Goal: Information Seeking & Learning: Learn about a topic

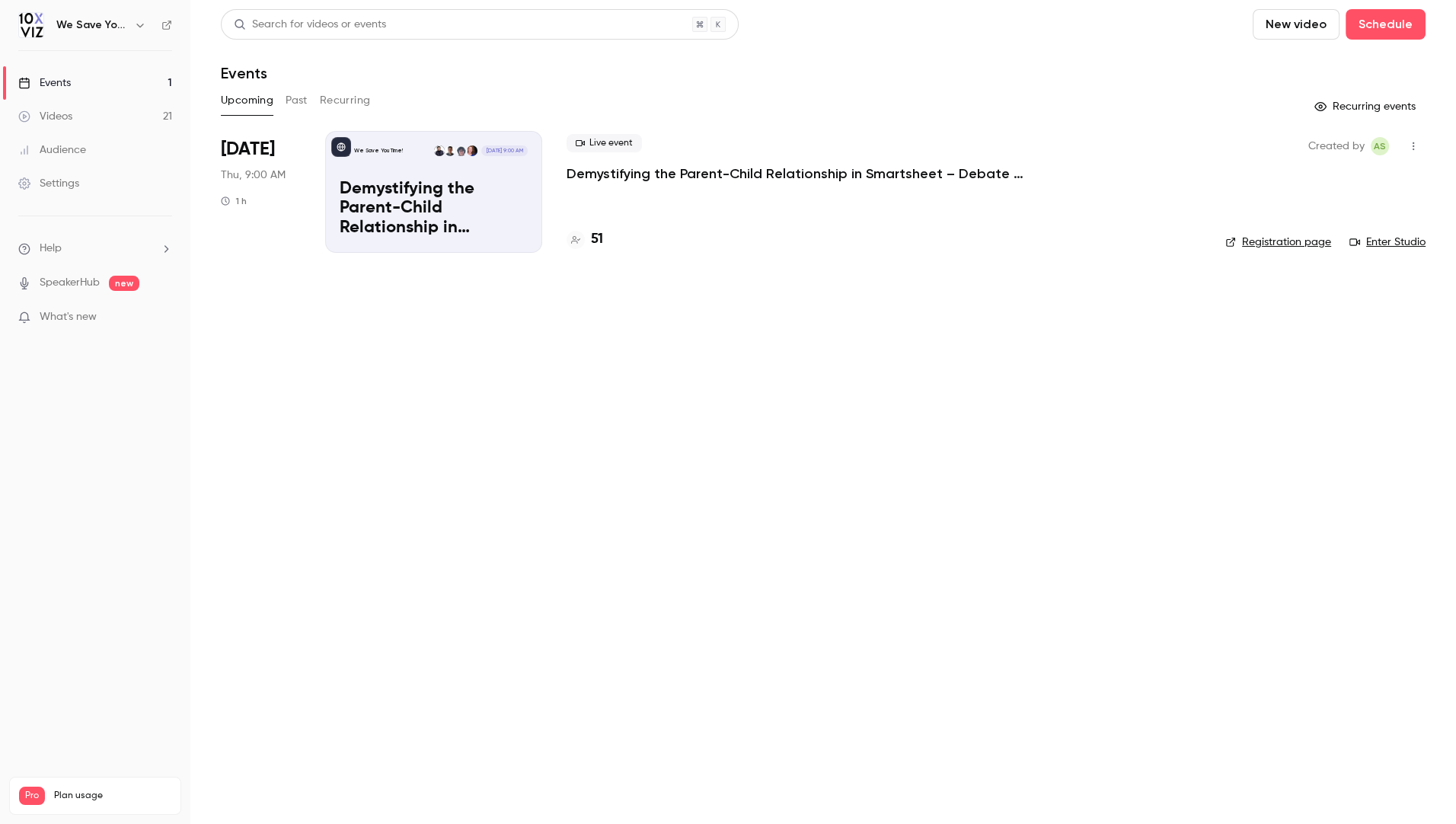
click at [301, 99] on button "Past" at bounding box center [296, 100] width 22 height 24
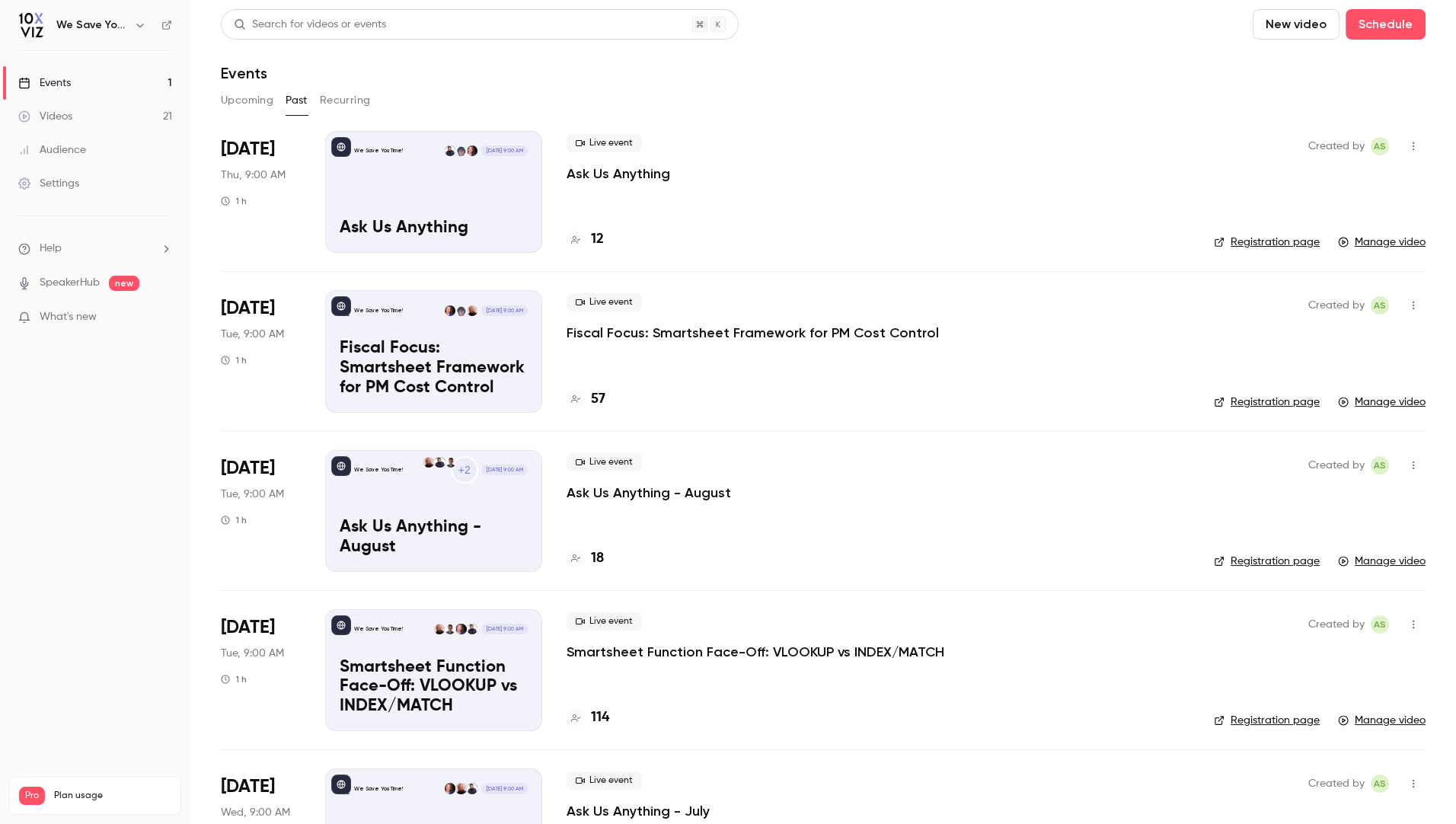
click at [627, 167] on p "Ask Us Anything" at bounding box center [618, 174] width 103 height 19
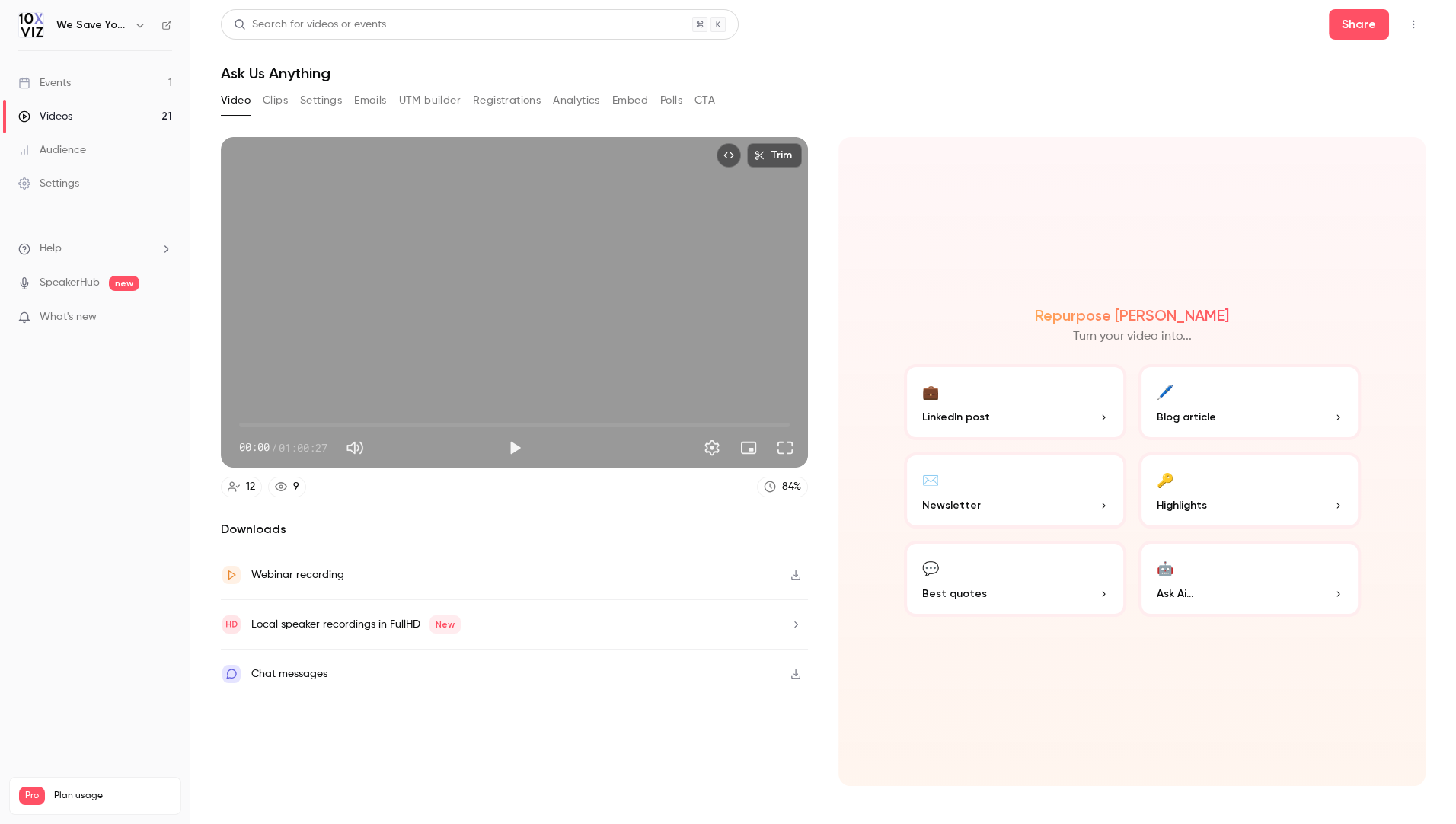
click at [708, 93] on button "CTA" at bounding box center [704, 100] width 20 height 24
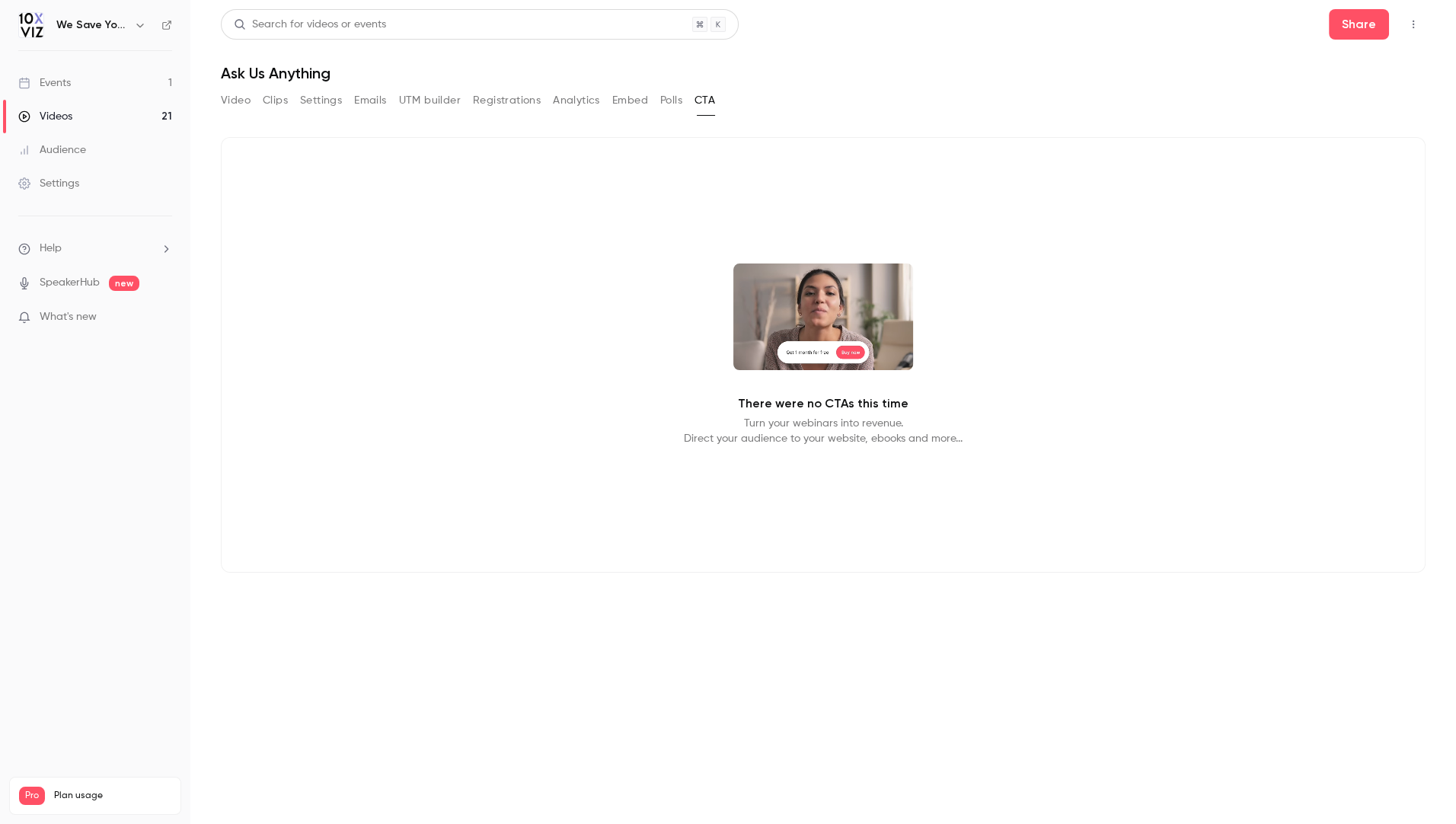
click at [73, 80] on link "Events 1" at bounding box center [95, 82] width 191 height 33
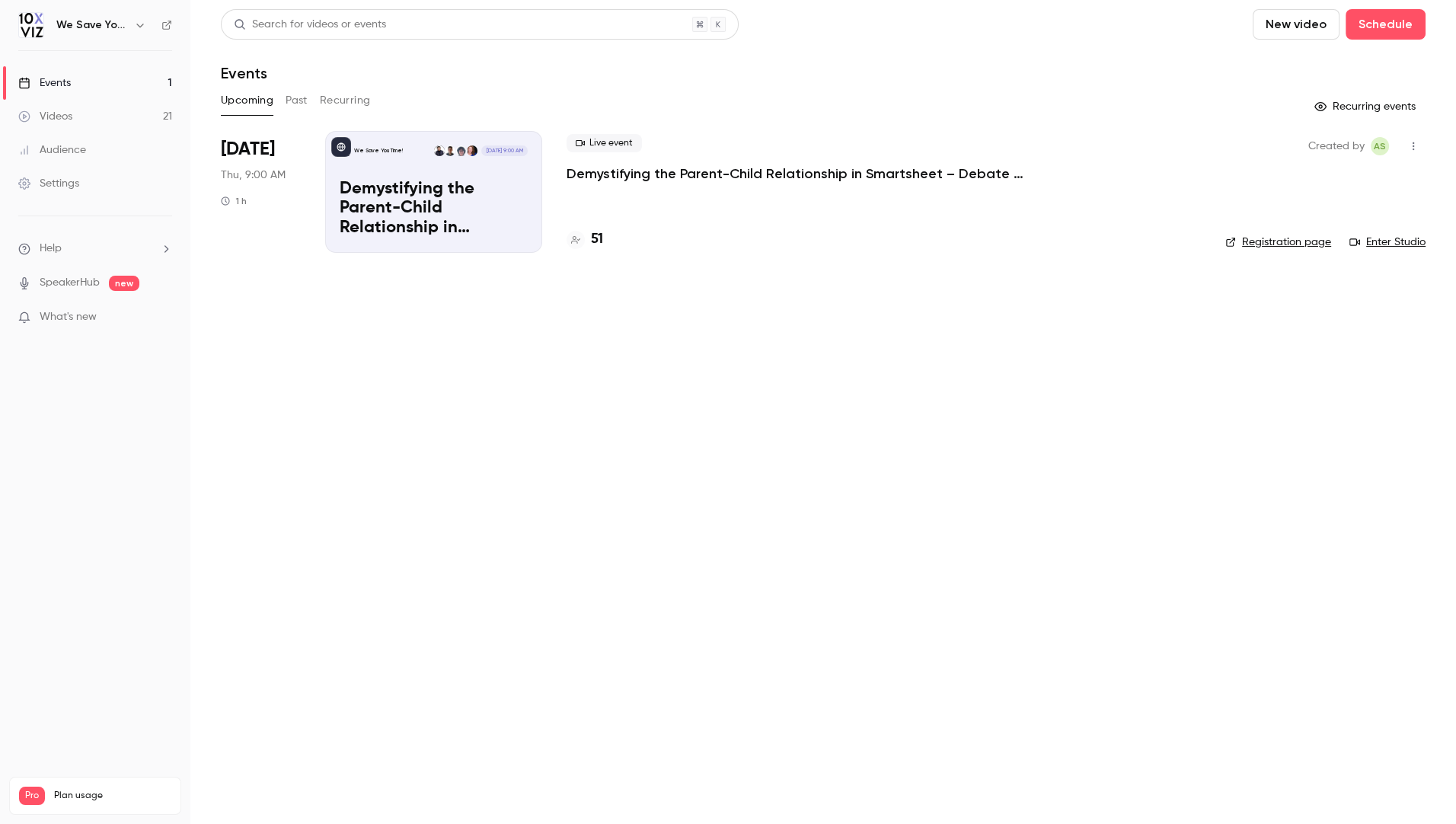
click at [303, 99] on button "Past" at bounding box center [296, 100] width 22 height 24
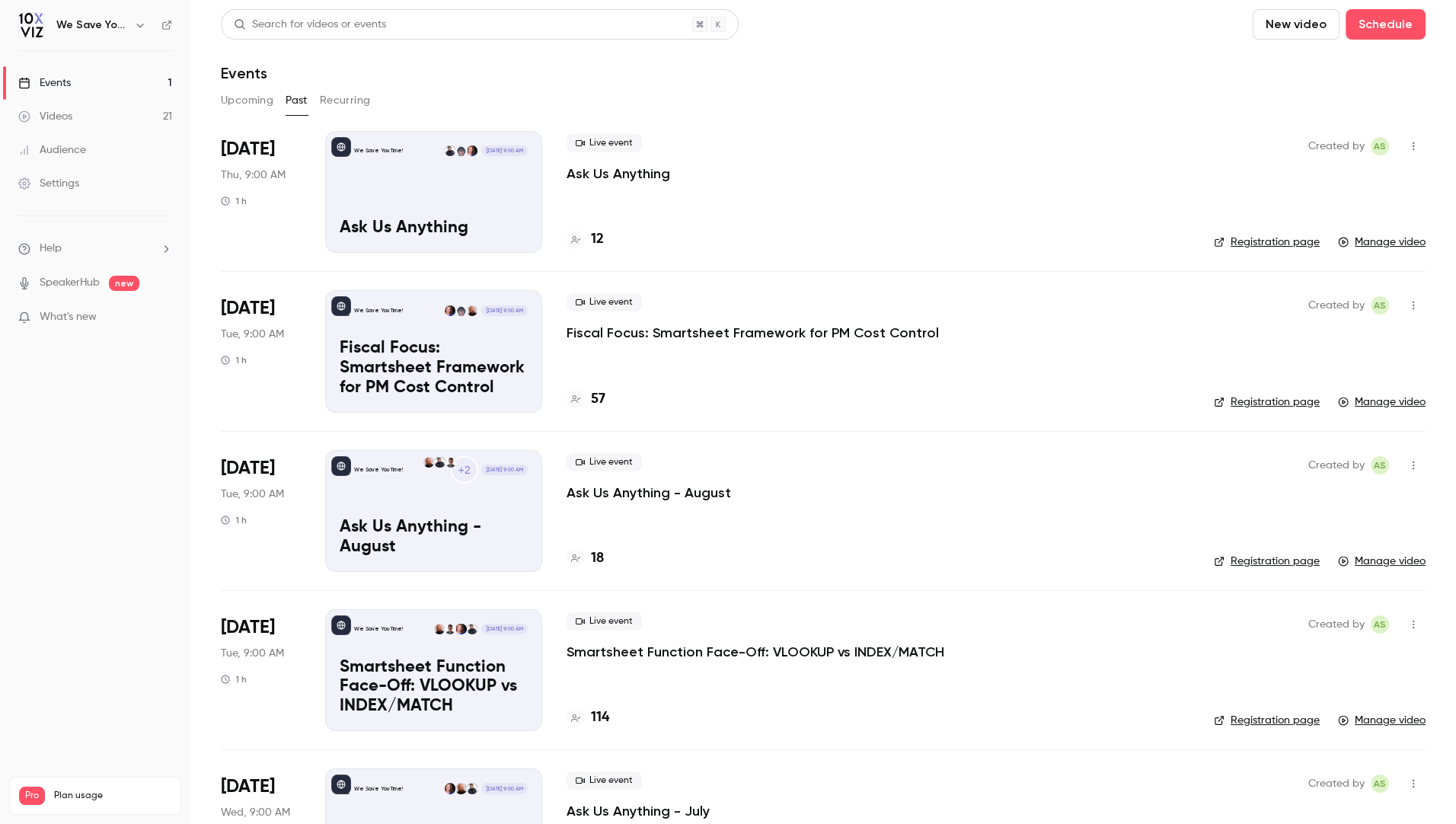
click at [647, 330] on p "Fiscal Focus: Smartsheet Framework for PM Cost Control" at bounding box center [752, 333] width 372 height 19
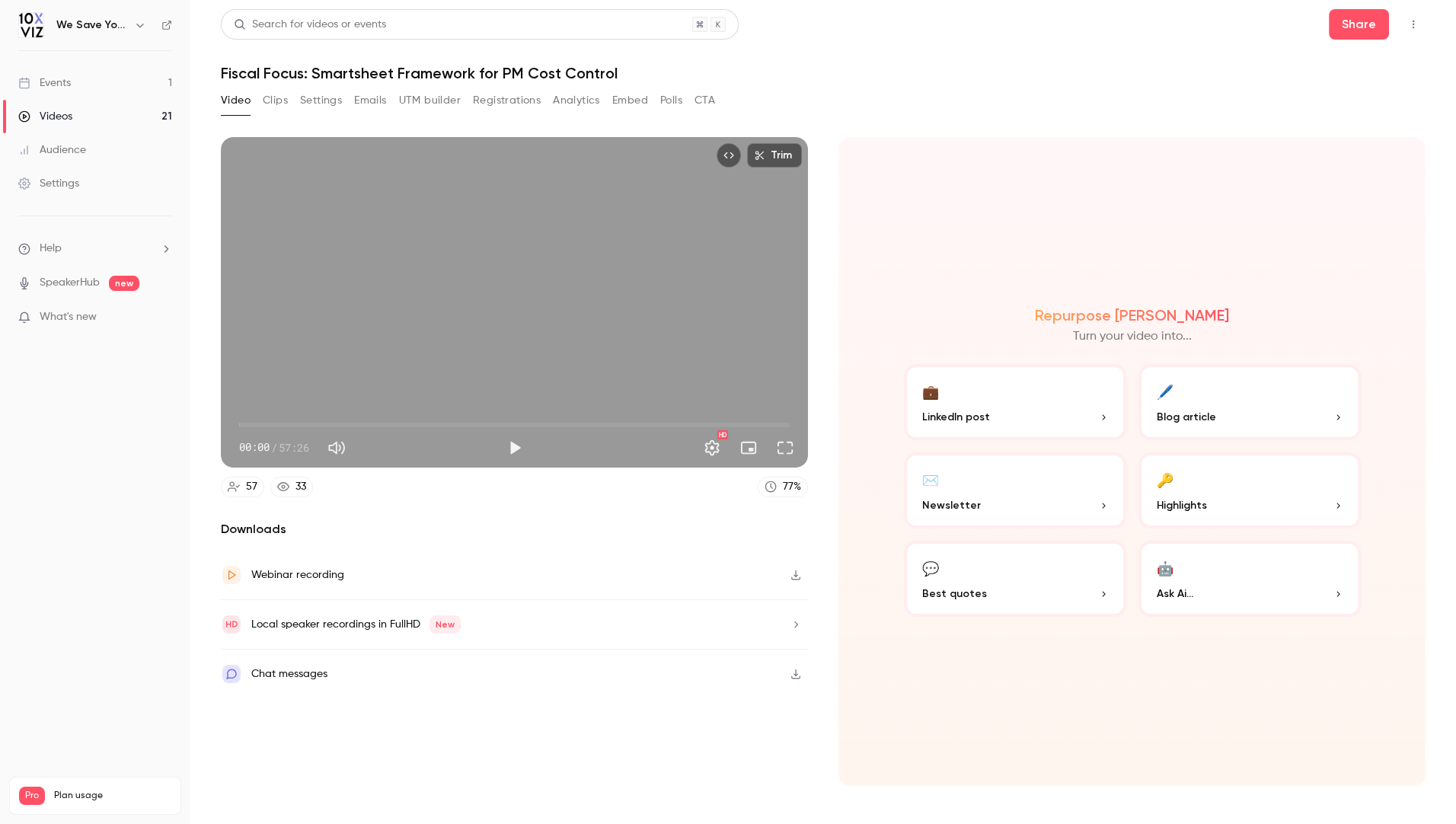
click at [705, 104] on button "CTA" at bounding box center [704, 100] width 20 height 24
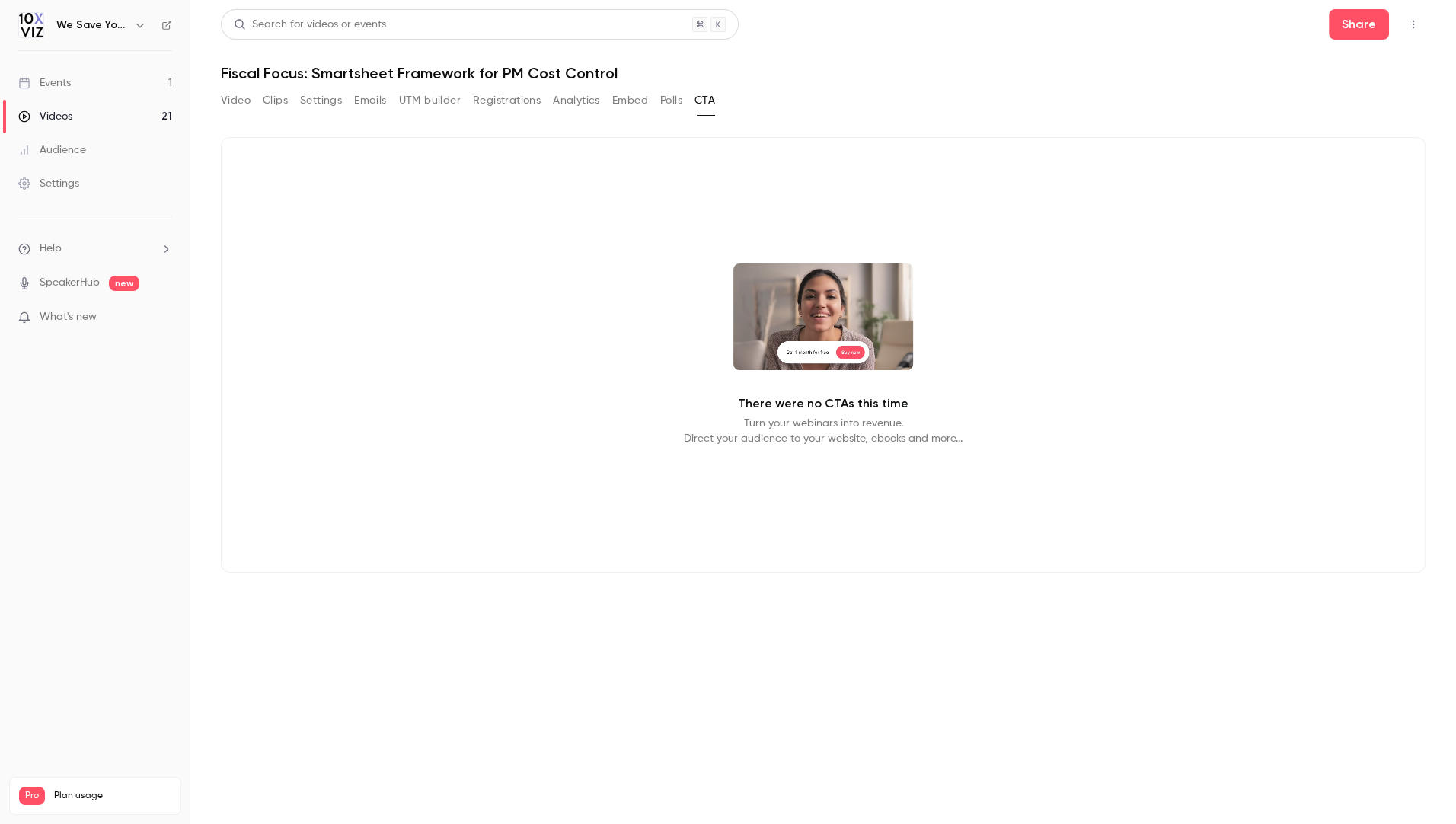
click at [97, 118] on link "Videos 21" at bounding box center [95, 116] width 191 height 33
